Goal: Find specific page/section: Find specific page/section

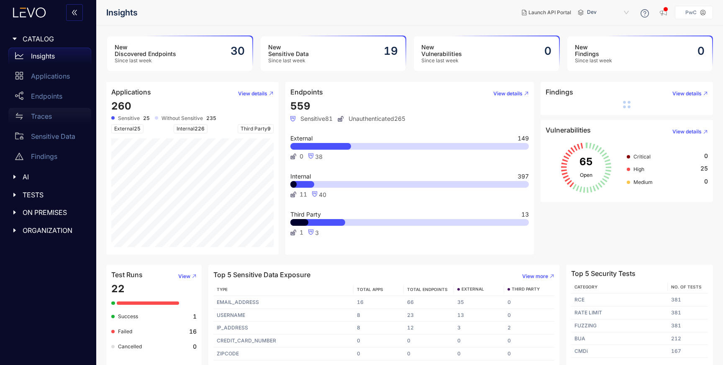
click at [39, 117] on p "Traces" at bounding box center [41, 116] width 21 height 8
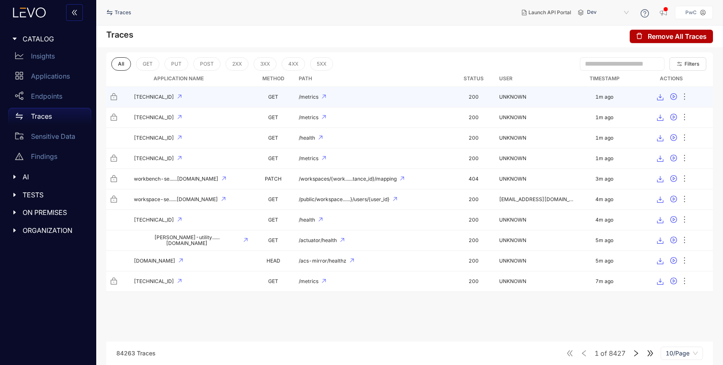
click at [243, 95] on div "[TECHNICAL_ID]" at bounding box center [179, 97] width 138 height 8
